Goal: Task Accomplishment & Management: Manage account settings

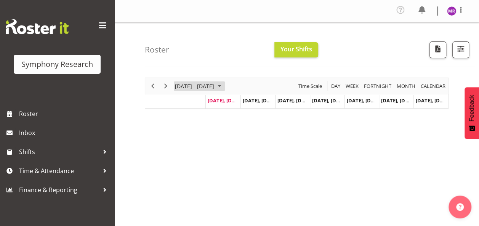
click at [224, 85] on span "September 08 - 14, 2025" at bounding box center [219, 87] width 9 height 10
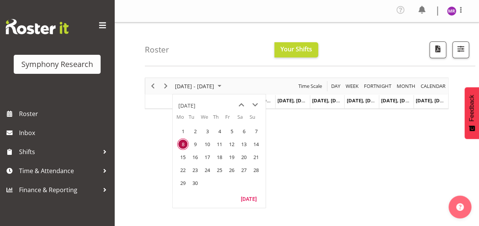
click at [182, 142] on span "8" at bounding box center [182, 144] width 11 height 11
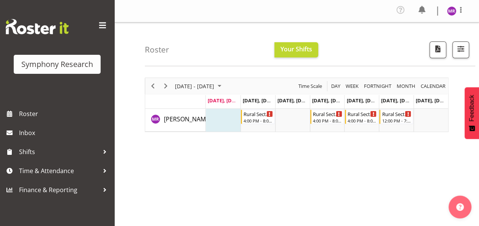
click at [355, 202] on div "September 08 - 14, 2025 Today Day Week Fortnight Month calendar Month Agenda Ti…" at bounding box center [312, 224] width 334 height 305
click at [224, 86] on span "September 08 - 14, 2025" at bounding box center [219, 87] width 9 height 10
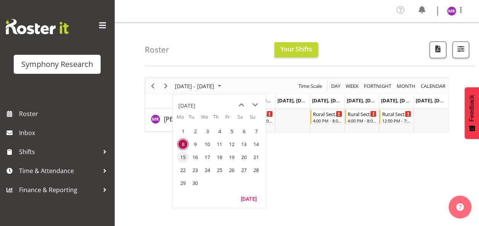
click at [182, 155] on span "15" at bounding box center [182, 157] width 11 height 11
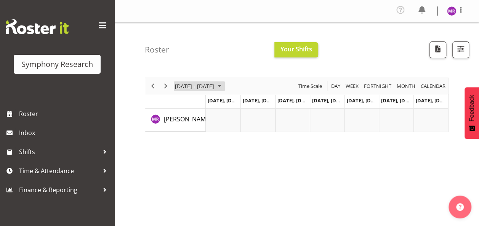
click at [215, 86] on span "September 15 - 21, 2025" at bounding box center [194, 87] width 41 height 10
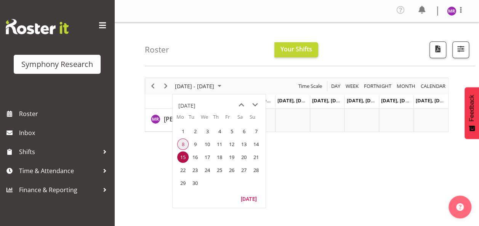
click at [181, 142] on span "8" at bounding box center [182, 144] width 11 height 11
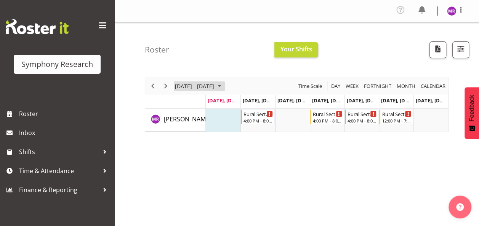
click at [224, 84] on span "September 08 - 14, 2025" at bounding box center [219, 87] width 9 height 10
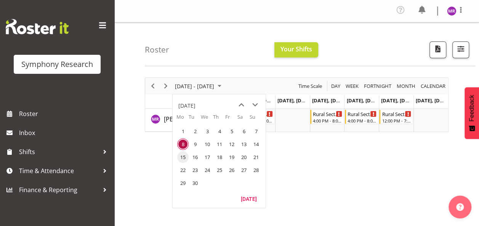
click at [182, 154] on span "15" at bounding box center [182, 157] width 11 height 11
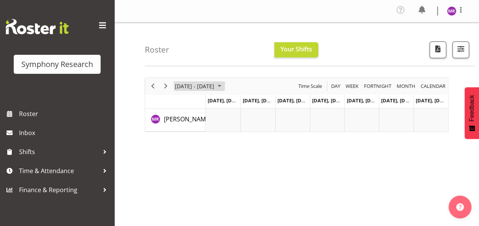
click at [224, 84] on span "September 15 - 21, 2025" at bounding box center [219, 87] width 9 height 10
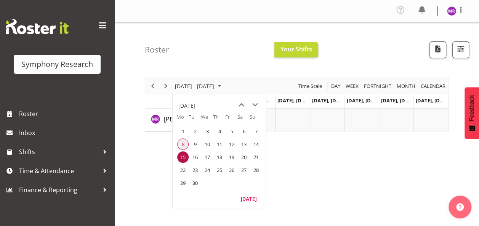
click at [183, 143] on span "8" at bounding box center [182, 144] width 11 height 11
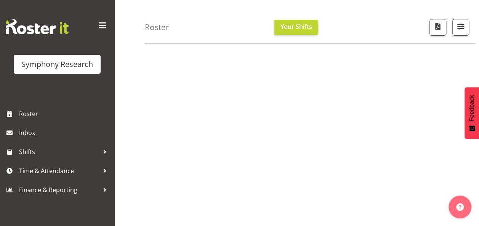
scroll to position [104, 0]
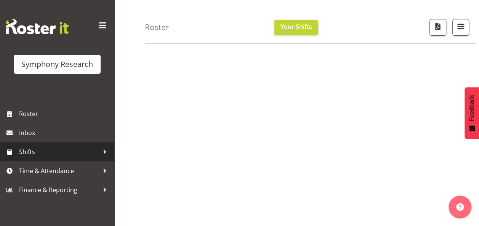
click at [56, 150] on span "Shifts" at bounding box center [59, 151] width 80 height 11
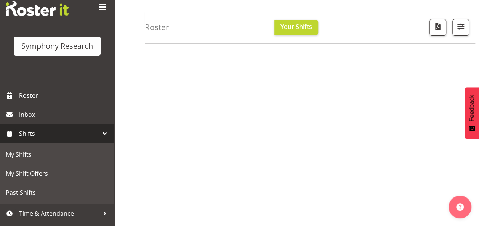
scroll to position [34, 0]
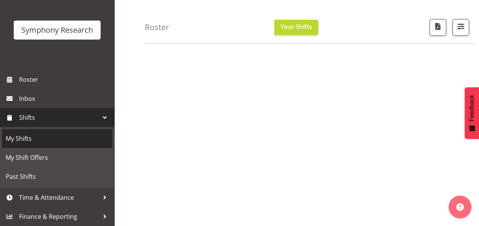
click at [39, 137] on span "My Shifts" at bounding box center [57, 138] width 103 height 11
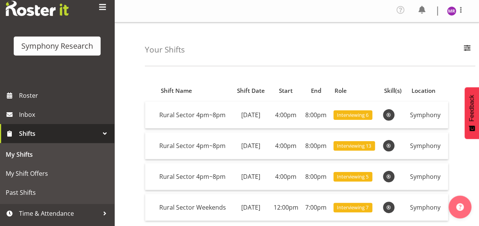
scroll to position [34, 0]
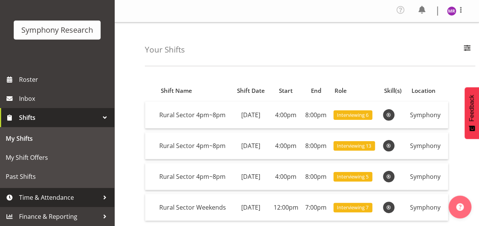
click at [53, 195] on span "Time & Attendance" at bounding box center [59, 197] width 80 height 11
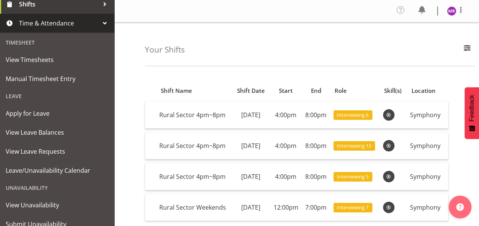
scroll to position [176, 0]
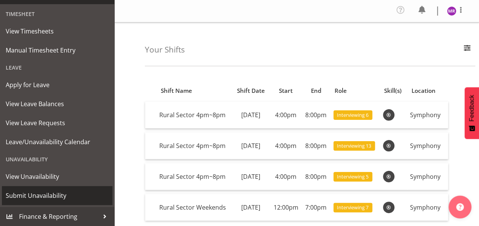
click at [43, 197] on span "Submit Unavailability" at bounding box center [57, 195] width 103 height 11
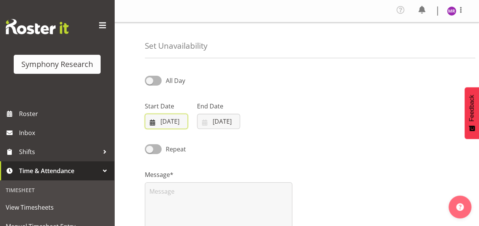
click at [168, 123] on input "08/09/2025" at bounding box center [166, 121] width 43 height 15
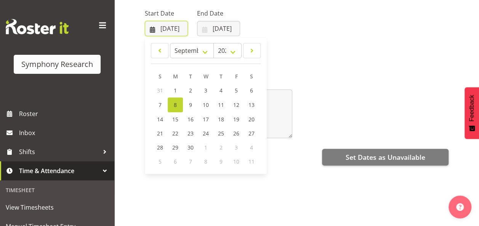
scroll to position [93, 0]
click at [192, 134] on span "23" at bounding box center [190, 133] width 6 height 7
type input "23/09/2025"
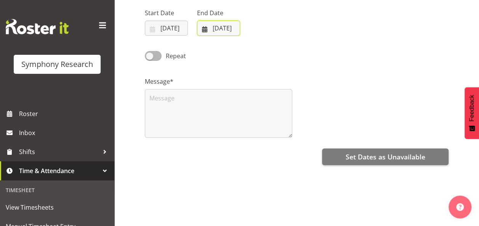
click at [227, 27] on input "08/09/2025" at bounding box center [218, 28] width 43 height 15
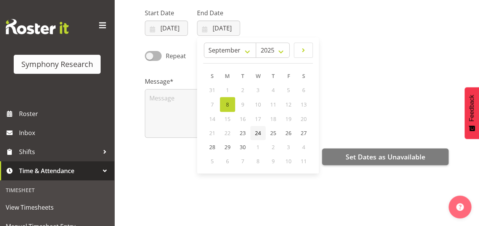
click at [259, 134] on span "24" at bounding box center [258, 133] width 6 height 7
type input "24/09/2025"
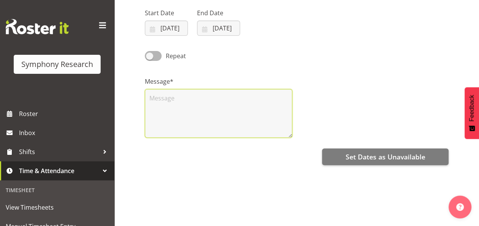
click at [220, 97] on textarea at bounding box center [218, 113] width 147 height 49
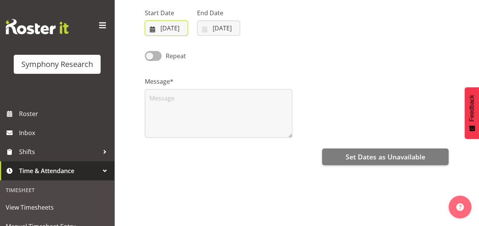
click at [172, 28] on input "23/09/2025" at bounding box center [166, 28] width 43 height 15
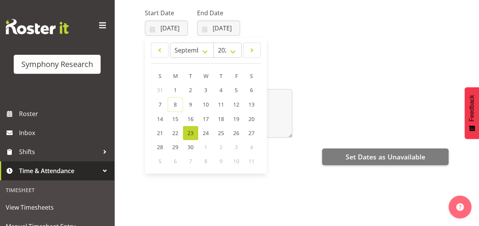
click at [297, 54] on div "Repeat" at bounding box center [296, 53] width 313 height 26
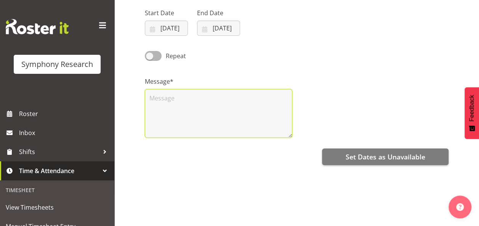
click at [219, 93] on textarea at bounding box center [218, 113] width 147 height 49
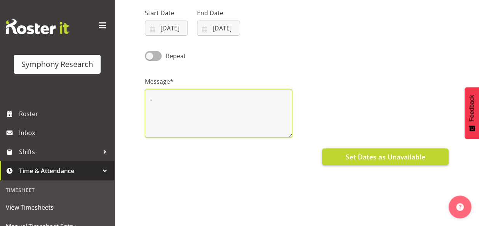
type textarea ".."
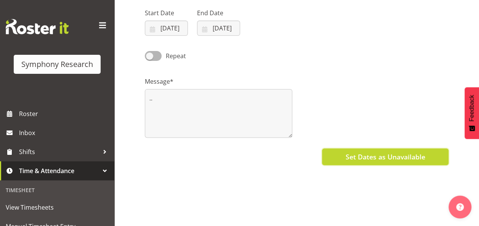
click at [370, 159] on span "Set Dates as Unavailable" at bounding box center [385, 157] width 80 height 10
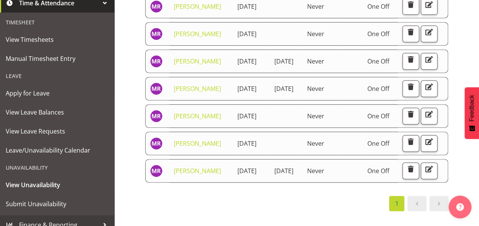
scroll to position [176, 0]
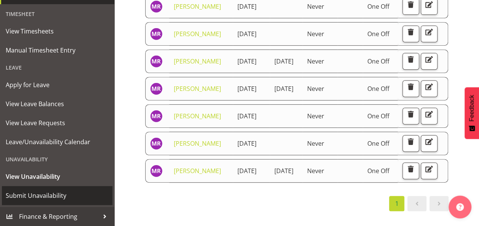
click at [54, 194] on span "Submit Unavailability" at bounding box center [57, 195] width 103 height 11
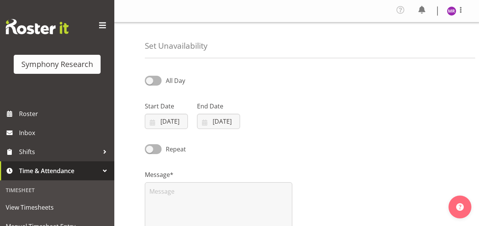
select select "8"
select select "2025"
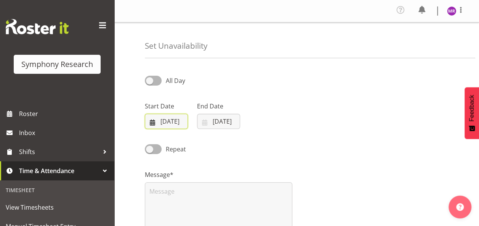
click at [167, 123] on input "[DATE]" at bounding box center [166, 121] width 43 height 15
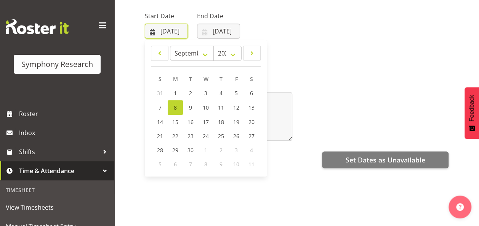
scroll to position [91, 0]
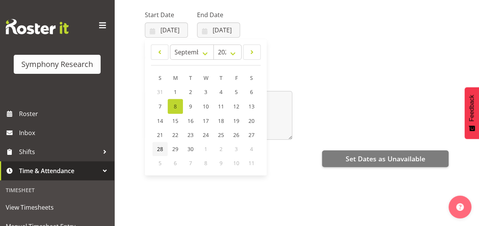
click at [159, 150] on span "28" at bounding box center [160, 149] width 6 height 7
type input "28/09/2025"
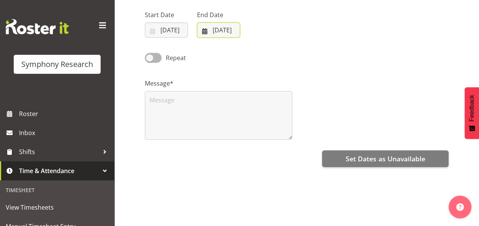
click at [219, 32] on input "[DATE]" at bounding box center [218, 29] width 43 height 15
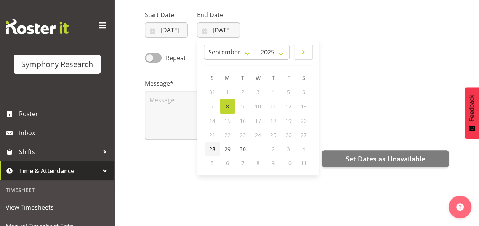
click at [209, 149] on span "28" at bounding box center [212, 149] width 6 height 7
type input "28/09/2025"
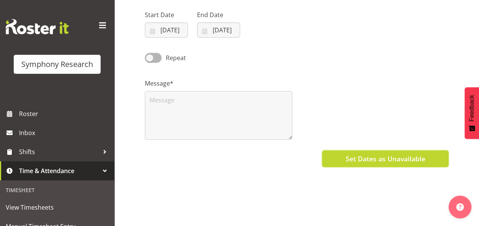
click at [352, 162] on span "Set Dates as Unavailable" at bounding box center [385, 159] width 80 height 10
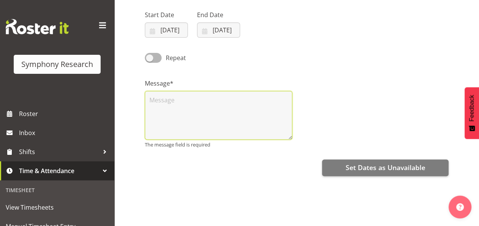
click at [254, 114] on textarea at bounding box center [218, 115] width 147 height 49
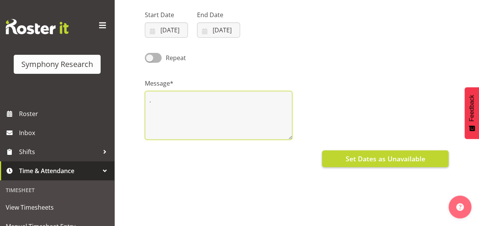
type textarea "."
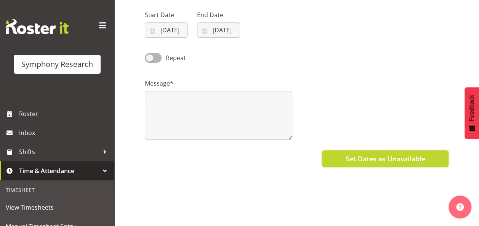
click at [356, 158] on span "Set Dates as Unavailable" at bounding box center [385, 159] width 80 height 10
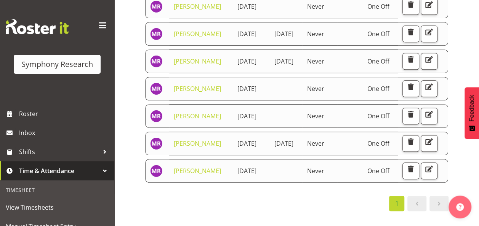
scroll to position [345, 0]
click at [416, 137] on span "button" at bounding box center [411, 142] width 10 height 10
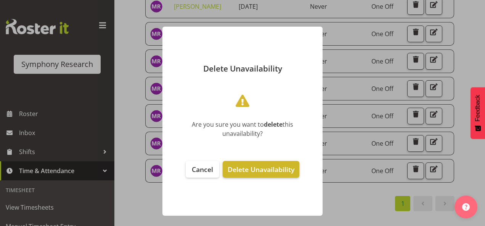
click at [254, 168] on span "Delete Unavailability" at bounding box center [260, 169] width 67 height 9
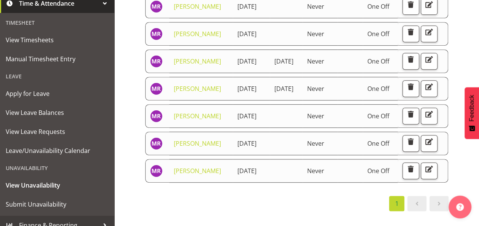
scroll to position [176, 0]
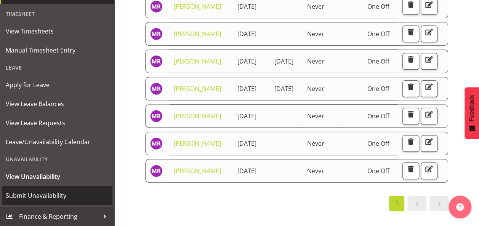
click at [41, 193] on span "Submit Unavailability" at bounding box center [57, 195] width 103 height 11
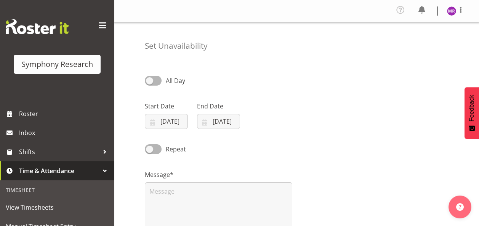
select select "8"
select select "2025"
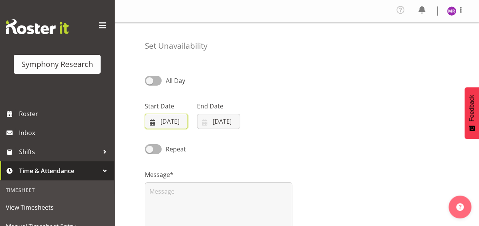
click at [159, 123] on input "[DATE]" at bounding box center [166, 121] width 43 height 15
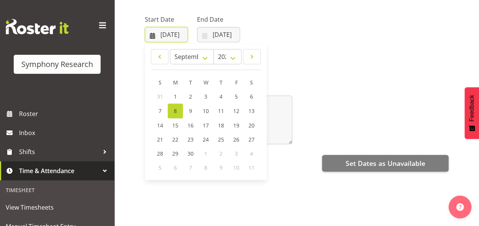
scroll to position [91, 0]
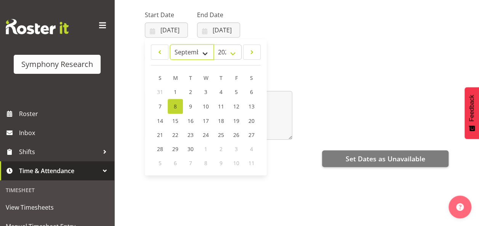
click at [204, 54] on select "January February March April May June July August September October November De…" at bounding box center [192, 52] width 44 height 15
select select "9"
click at [170, 45] on select "January February March April May June July August September October November De…" at bounding box center [192, 52] width 44 height 15
click at [160, 107] on span "5" at bounding box center [159, 105] width 3 height 7
type input "05/10/2025"
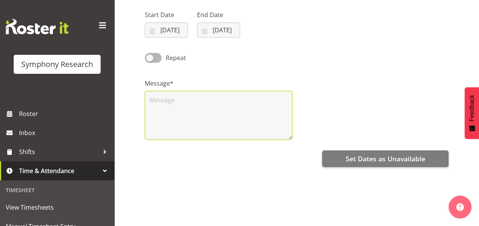
click at [160, 107] on textarea at bounding box center [218, 115] width 147 height 49
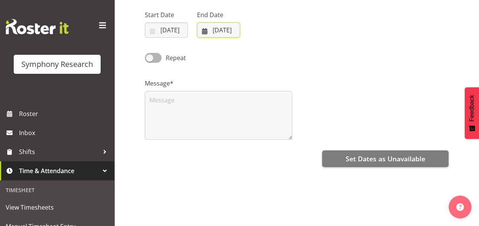
click at [223, 28] on input "[DATE]" at bounding box center [218, 29] width 43 height 15
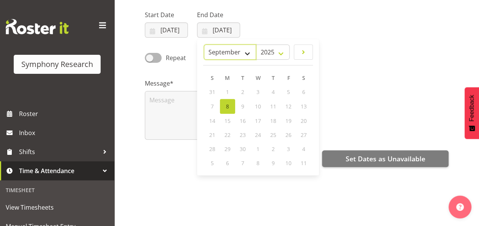
click at [243, 54] on select "January February March April May June July August September October November De…" at bounding box center [230, 52] width 52 height 15
select select "9"
click at [204, 45] on select "January February March April May June July August September October November De…" at bounding box center [230, 52] width 52 height 15
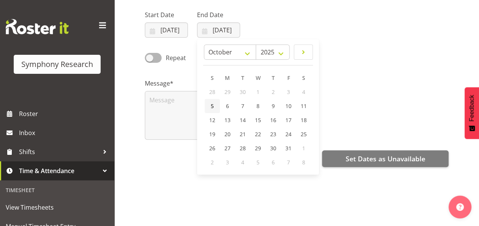
click at [216, 106] on link "5" at bounding box center [212, 106] width 15 height 14
type input "05/10/2025"
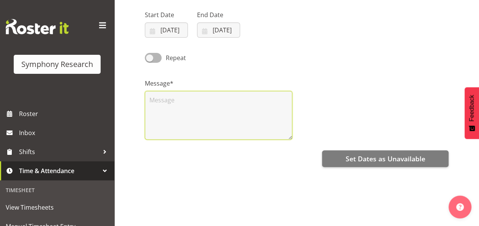
click at [216, 106] on textarea at bounding box center [218, 115] width 147 height 49
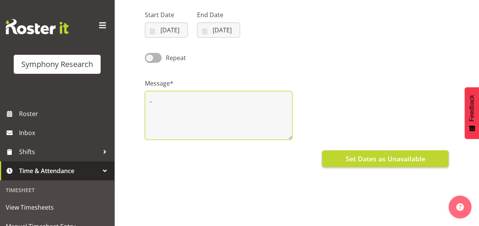
type textarea ".."
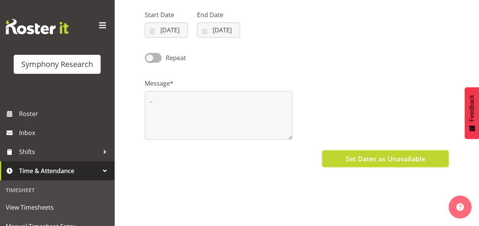
click at [378, 158] on span "Set Dates as Unavailable" at bounding box center [385, 159] width 80 height 10
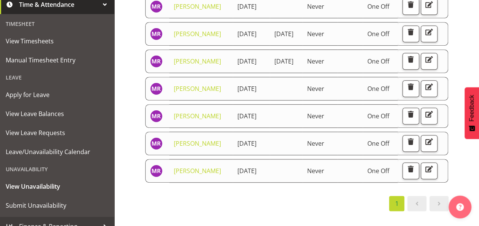
scroll to position [176, 0]
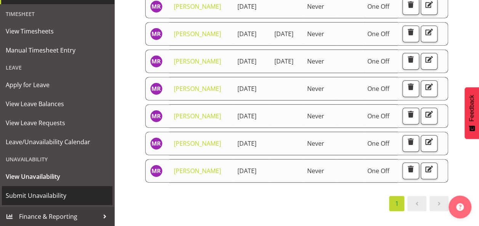
click at [56, 197] on span "Submit Unavailability" at bounding box center [57, 195] width 103 height 11
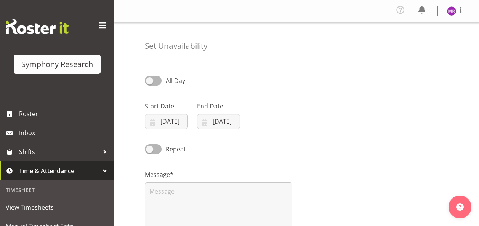
select select "8"
select select "2025"
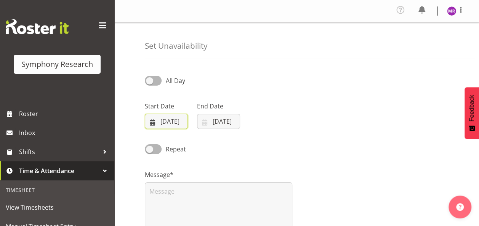
click at [166, 119] on input "08/09/2025" at bounding box center [166, 121] width 43 height 15
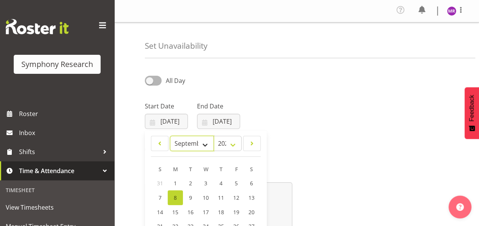
click at [204, 144] on select "January February March April May June July August September October November De…" at bounding box center [192, 143] width 44 height 15
select select "9"
click at [170, 136] on select "January February March April May June July August September October November De…" at bounding box center [192, 143] width 44 height 15
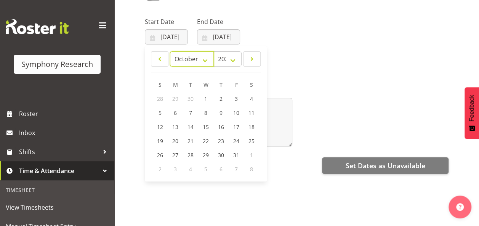
scroll to position [91, 0]
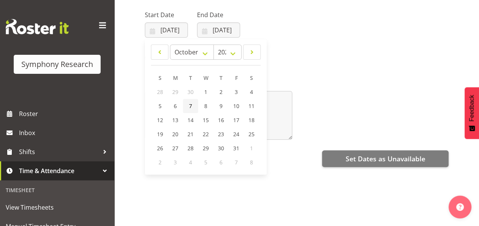
click at [189, 104] on span "7" at bounding box center [190, 105] width 3 height 7
type input "07/10/2025"
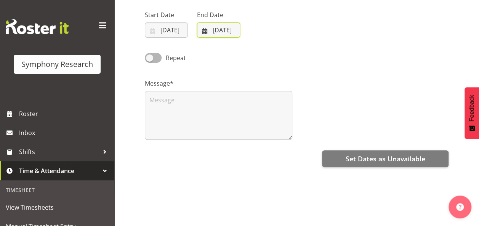
click at [218, 29] on input "08/09/2025" at bounding box center [218, 29] width 43 height 15
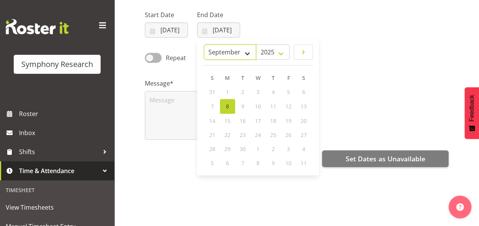
click at [247, 56] on select "January February March April May June July August September October November De…" at bounding box center [230, 52] width 52 height 15
select select "9"
click at [204, 45] on select "January February March April May June July August September October November De…" at bounding box center [230, 52] width 52 height 15
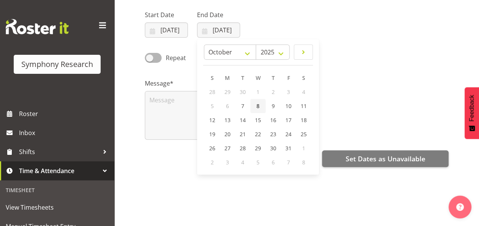
click at [255, 107] on link "8" at bounding box center [257, 106] width 15 height 14
type input "08/10/2025"
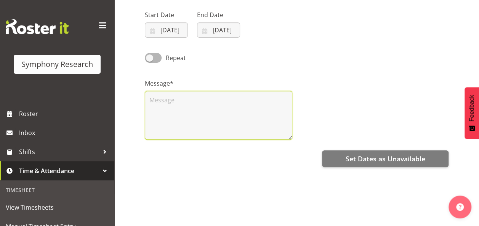
click at [255, 107] on textarea at bounding box center [218, 115] width 147 height 49
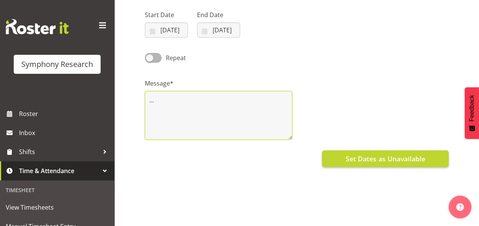
type textarea "..."
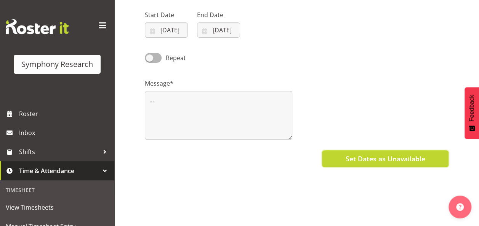
click at [383, 164] on button "Set Dates as Unavailable" at bounding box center [385, 158] width 126 height 17
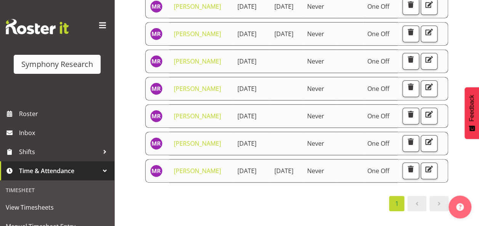
scroll to position [412, 0]
click at [213, 198] on div "1" at bounding box center [297, 203] width 304 height 15
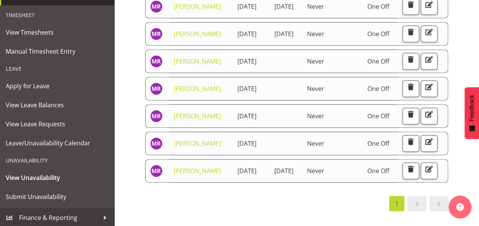
scroll to position [176, 0]
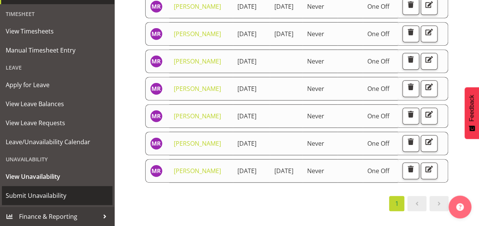
click at [49, 194] on span "Submit Unavailability" at bounding box center [57, 195] width 103 height 11
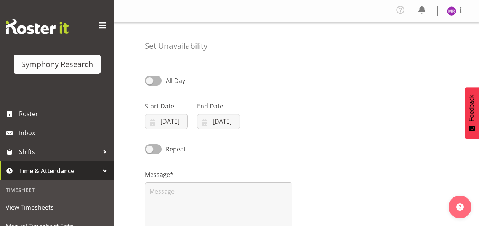
select select "8"
select select "2025"
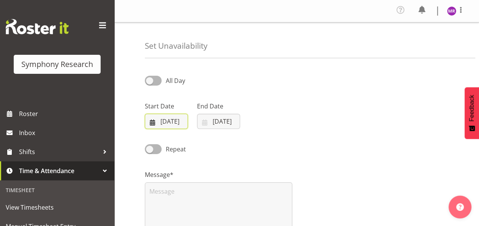
click at [169, 126] on input "[DATE]" at bounding box center [166, 121] width 43 height 15
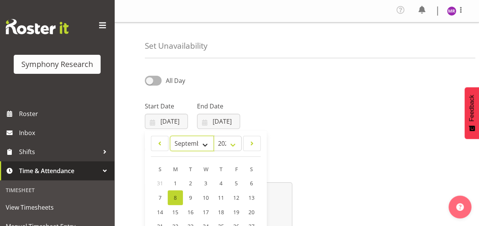
click at [205, 144] on select "January February March April May June July August September October November De…" at bounding box center [192, 143] width 44 height 15
select select "9"
click at [170, 136] on select "January February March April May June July August September October November De…" at bounding box center [192, 143] width 44 height 15
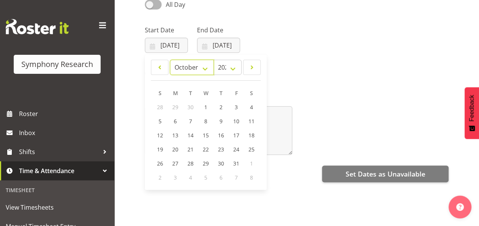
scroll to position [91, 0]
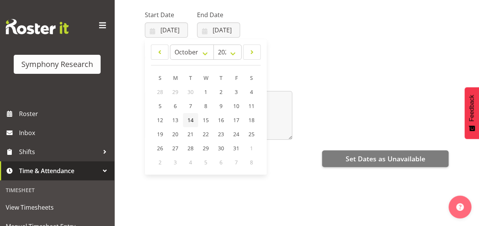
click at [194, 120] on link "14" at bounding box center [190, 120] width 15 height 14
type input "[DATE]"
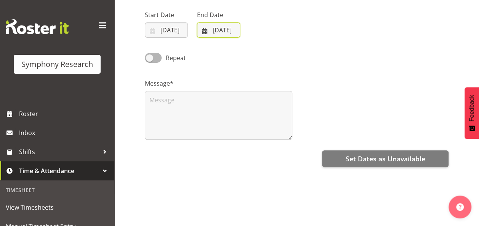
click at [215, 24] on input "08/09/2025" at bounding box center [218, 29] width 43 height 15
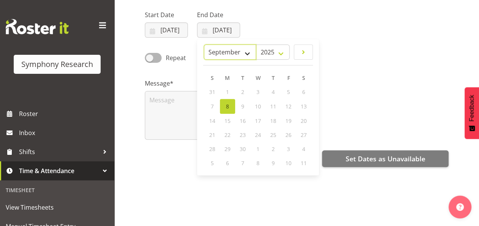
click at [248, 54] on select "January February March April May June July August September October November De…" at bounding box center [230, 52] width 52 height 15
select select "9"
click at [204, 45] on select "January February March April May June July August September October November De…" at bounding box center [230, 52] width 52 height 15
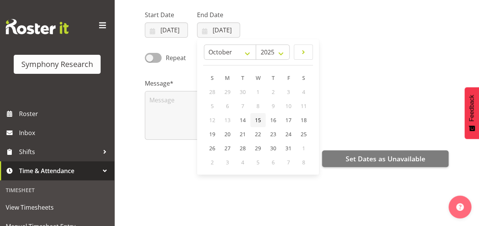
click at [257, 123] on span "15" at bounding box center [258, 120] width 6 height 7
type input "15/10/2025"
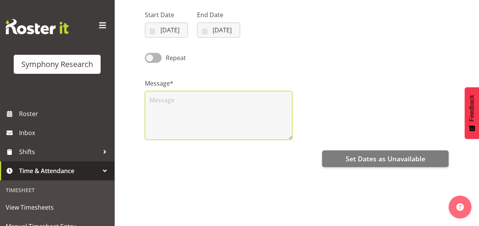
click at [228, 100] on textarea at bounding box center [218, 115] width 147 height 49
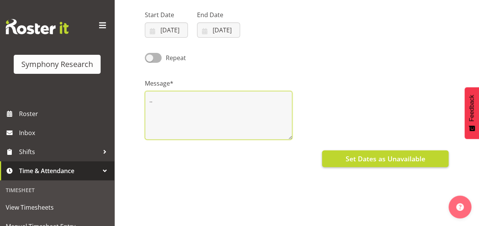
type textarea ".."
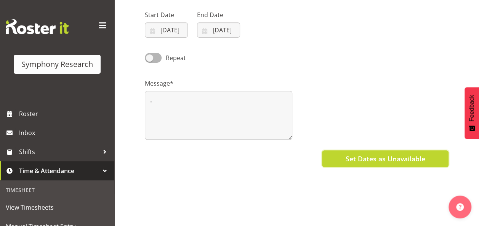
click at [406, 157] on span "Set Dates as Unavailable" at bounding box center [385, 159] width 80 height 10
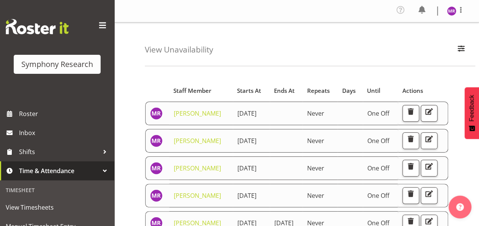
click at [285, 37] on div "View Unavailability Search Search for a particular employee Showing current una…" at bounding box center [310, 44] width 330 height 44
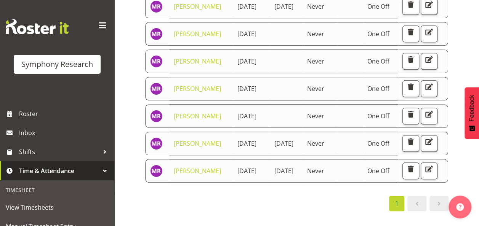
scroll to position [456, 0]
click at [325, 189] on div "Starts At Staff Member Starts At Ends At Repeats Days Until Actions [PERSON_NAM…" at bounding box center [297, 23] width 304 height 376
